Goal: Find specific page/section: Find specific page/section

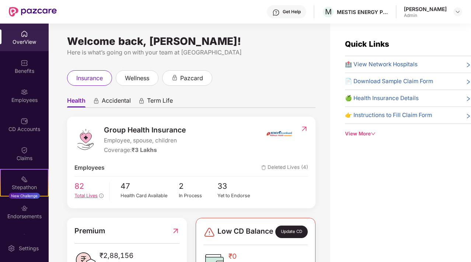
click at [75, 190] on span "82" at bounding box center [88, 186] width 29 height 12
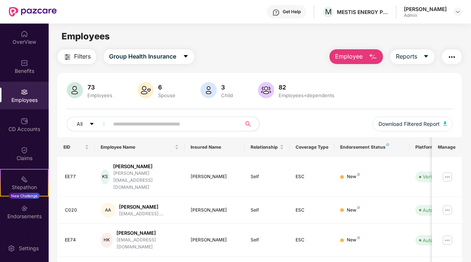
click at [181, 123] on input "text" at bounding box center [172, 124] width 118 height 11
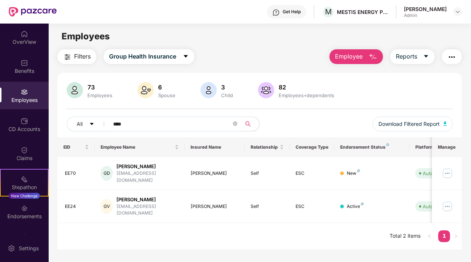
type input "****"
